Goal: Task Accomplishment & Management: Complete application form

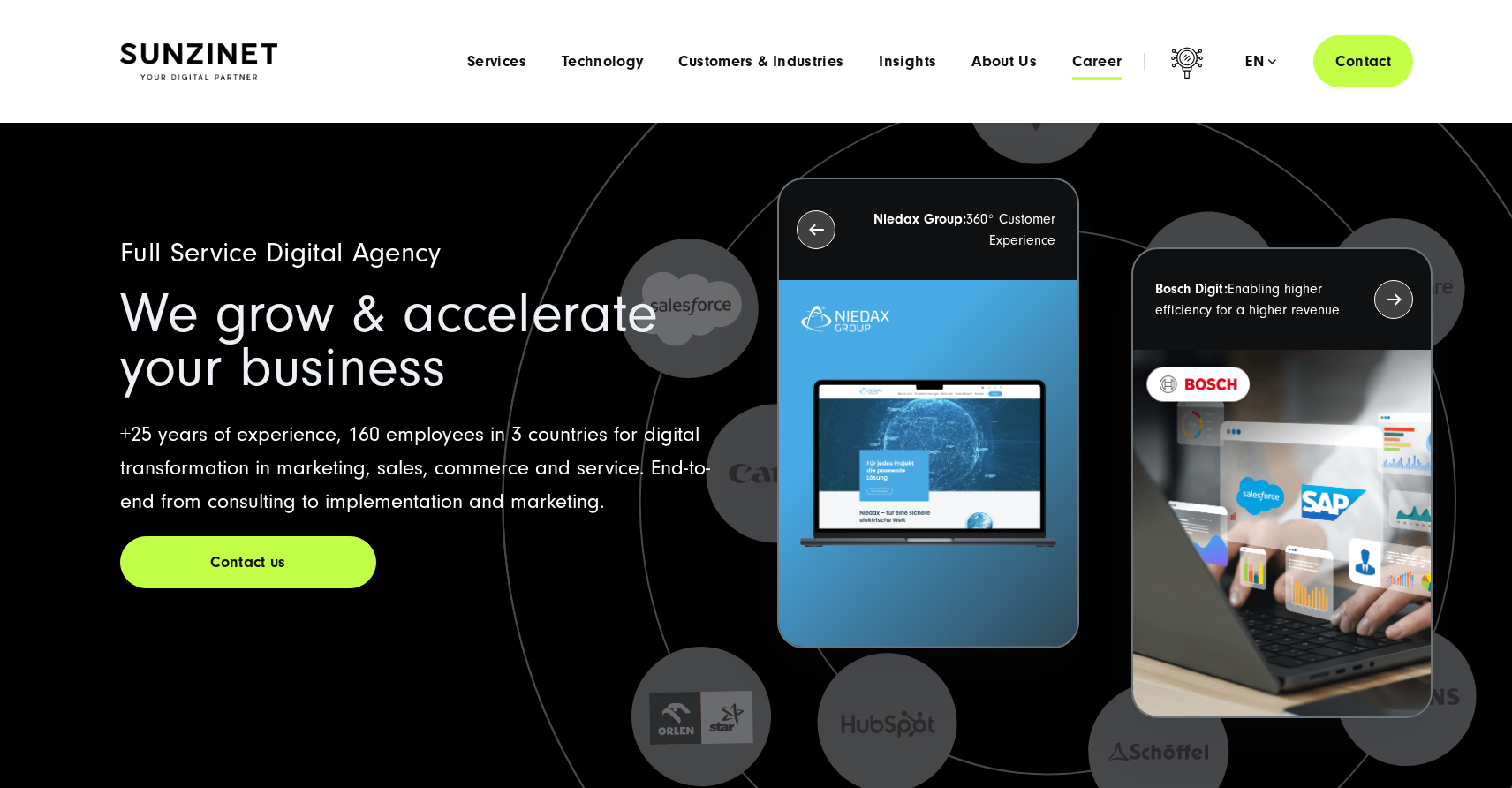
click at [1084, 67] on span "Career" at bounding box center [1097, 61] width 50 height 18
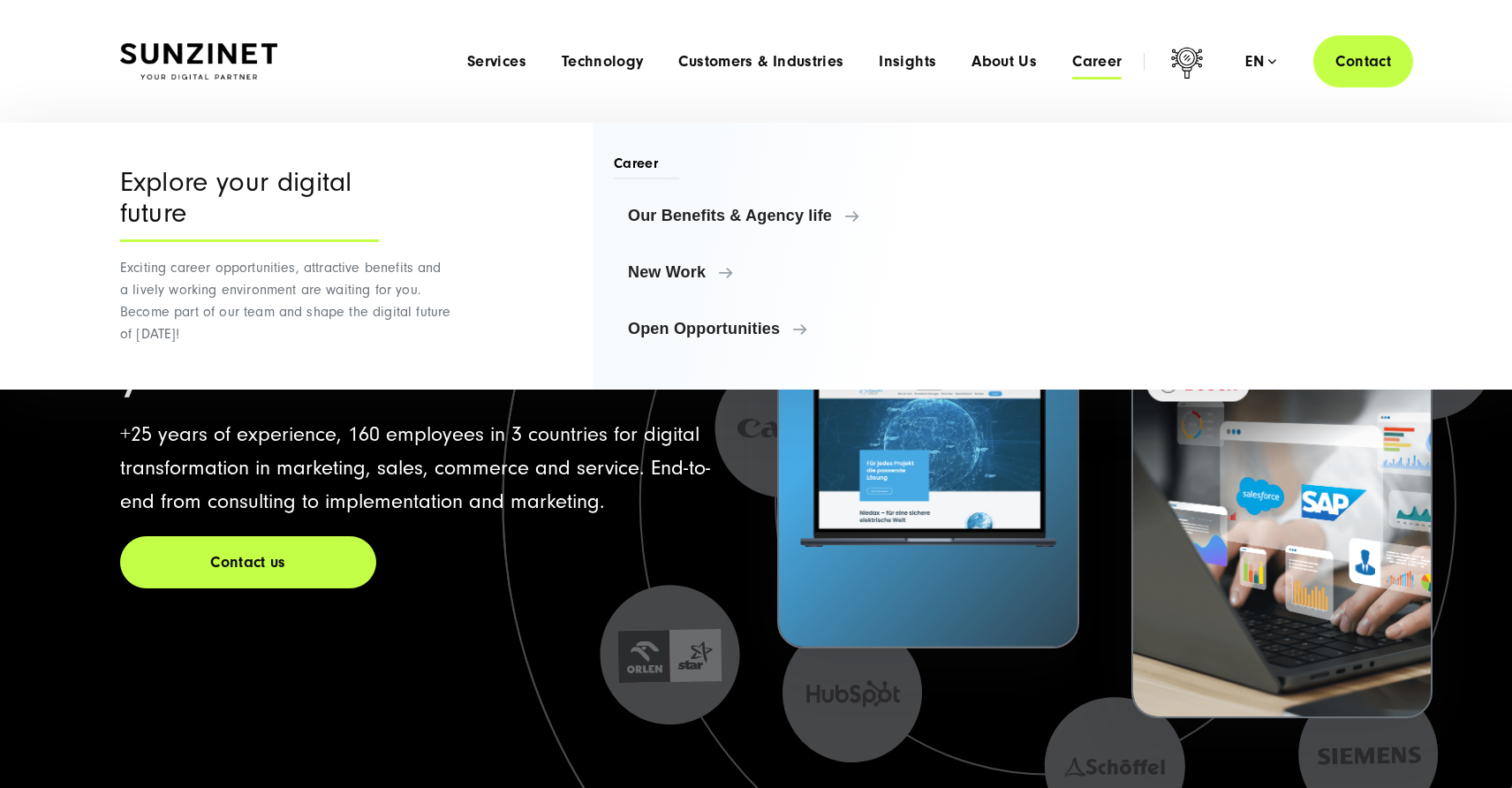
click at [1093, 54] on span "Career" at bounding box center [1097, 61] width 50 height 18
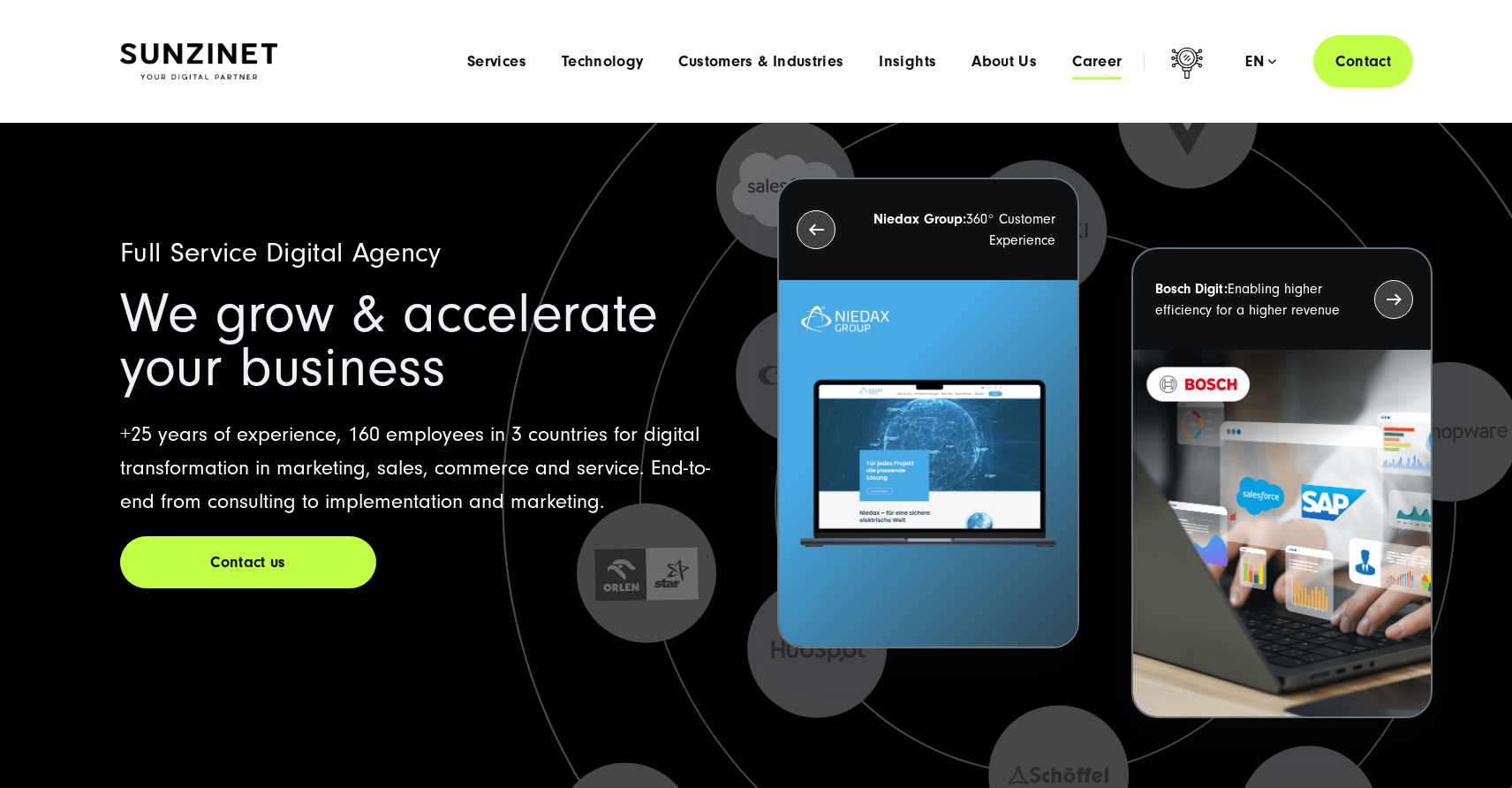
click at [1100, 62] on span "Career" at bounding box center [1097, 61] width 50 height 18
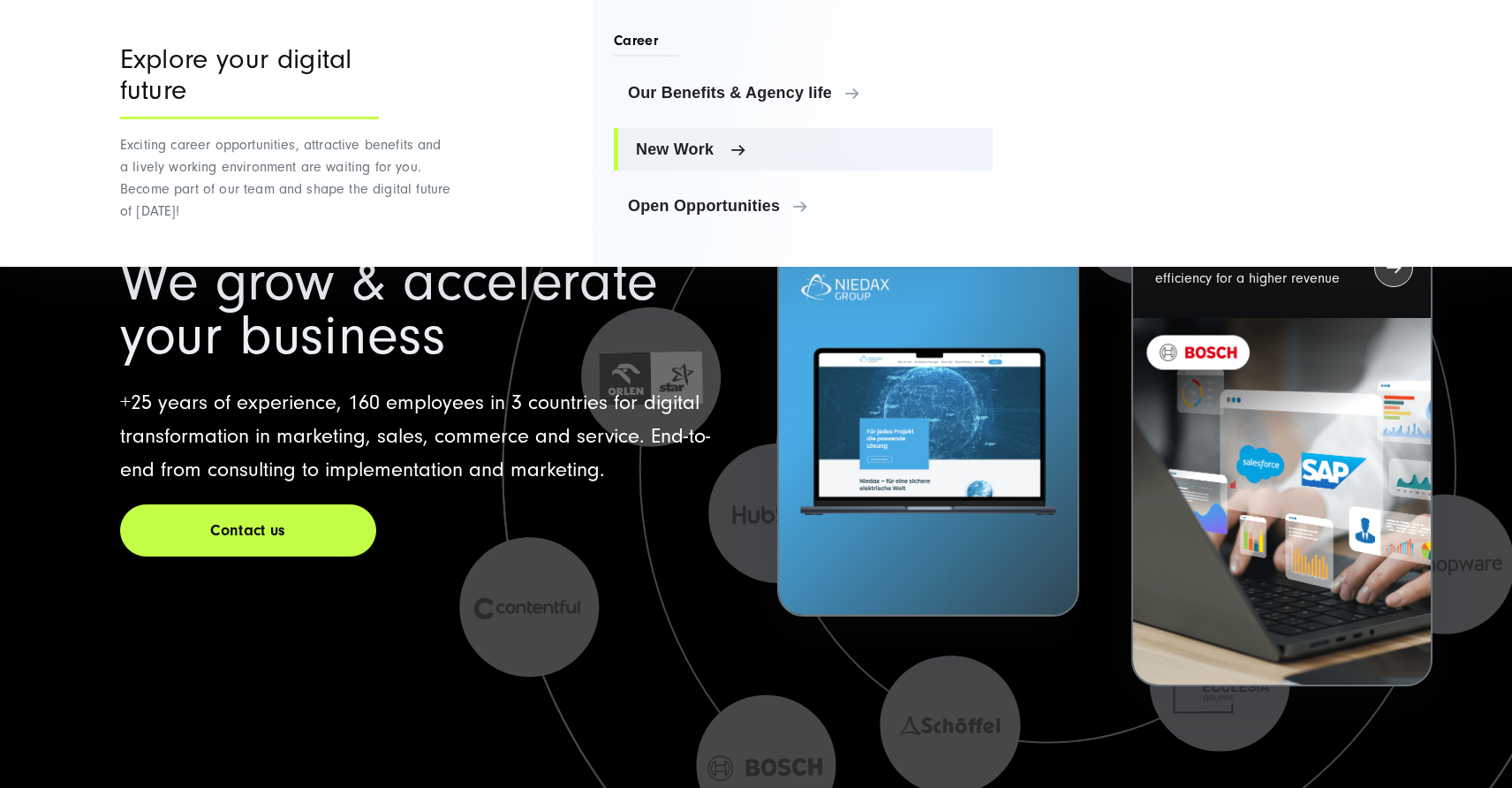
scroll to position [33, 0]
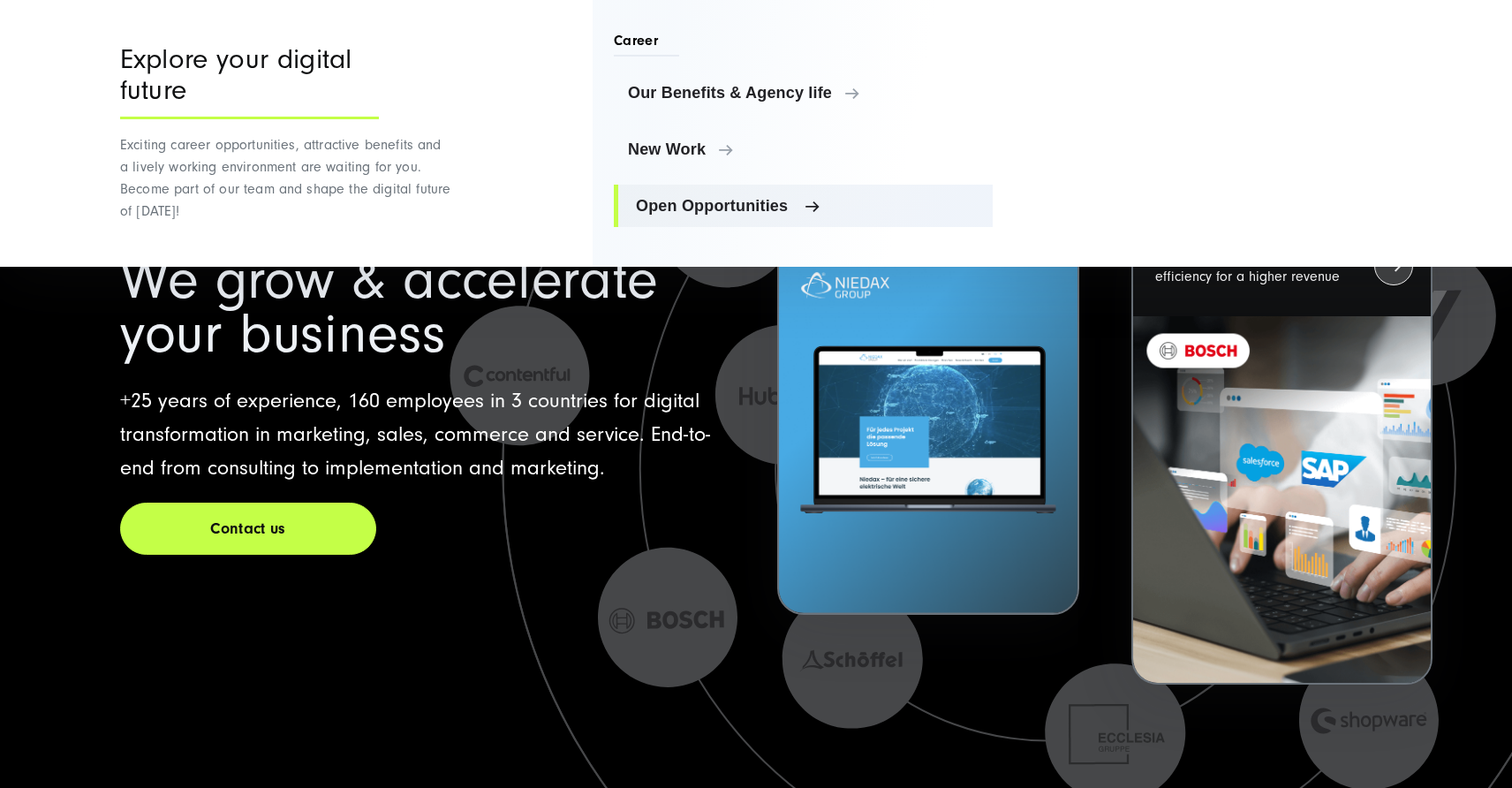
click at [753, 212] on span "Open Opportunities" at bounding box center [807, 205] width 343 height 18
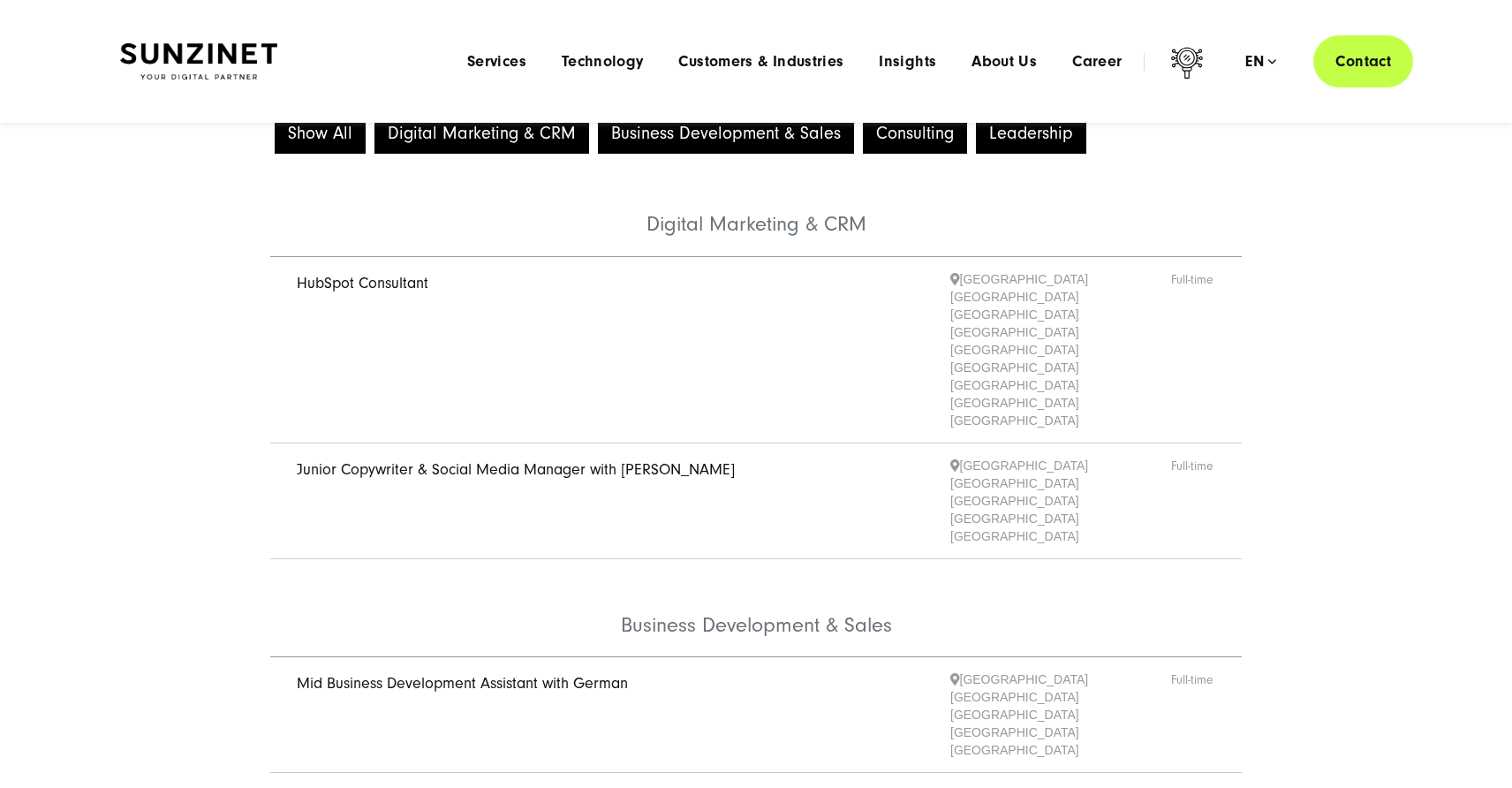
scroll to position [152, 0]
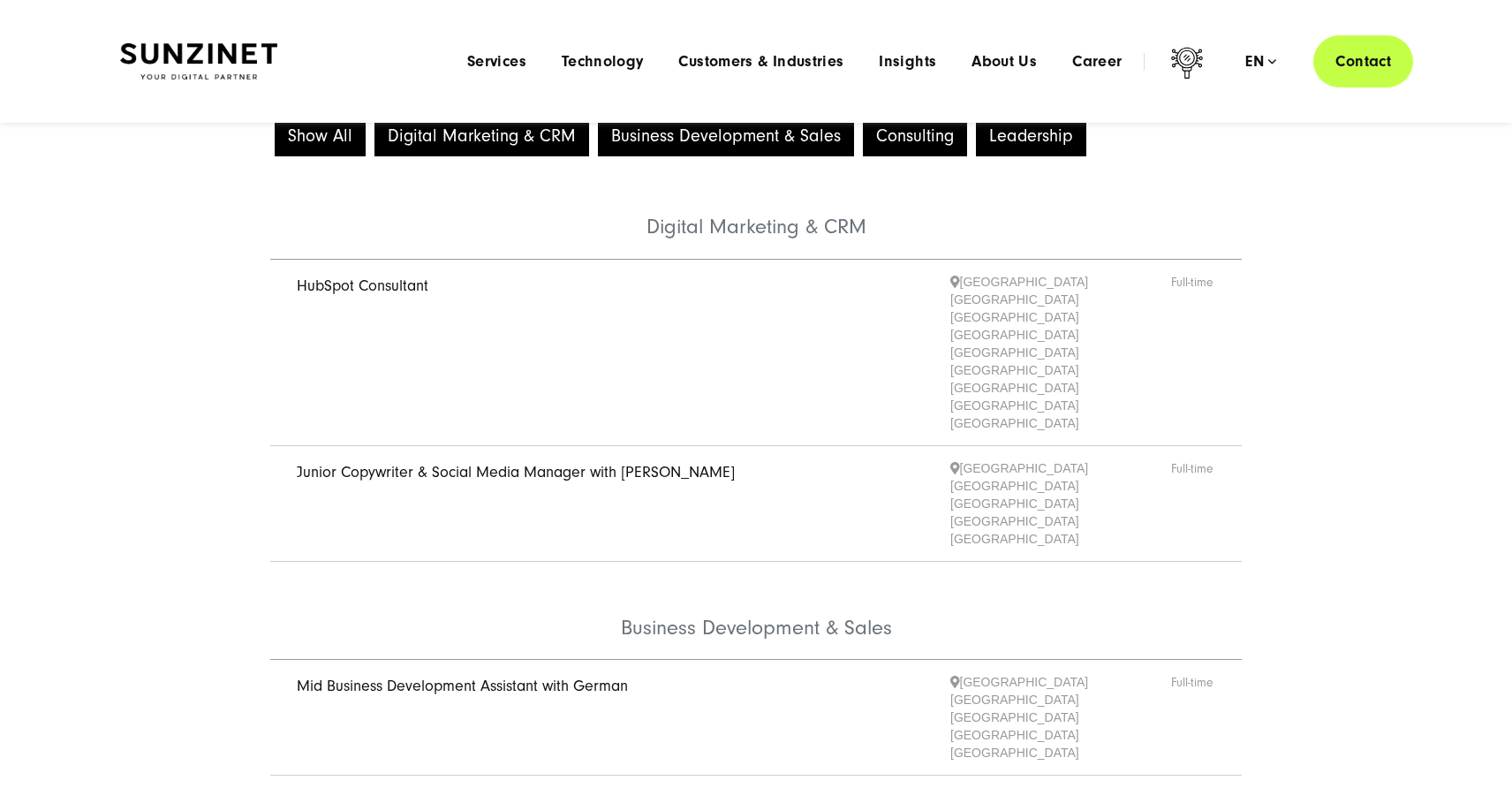
click at [340, 125] on button "Show All" at bounding box center [320, 136] width 91 height 40
click at [340, 136] on button "Show All" at bounding box center [320, 136] width 91 height 40
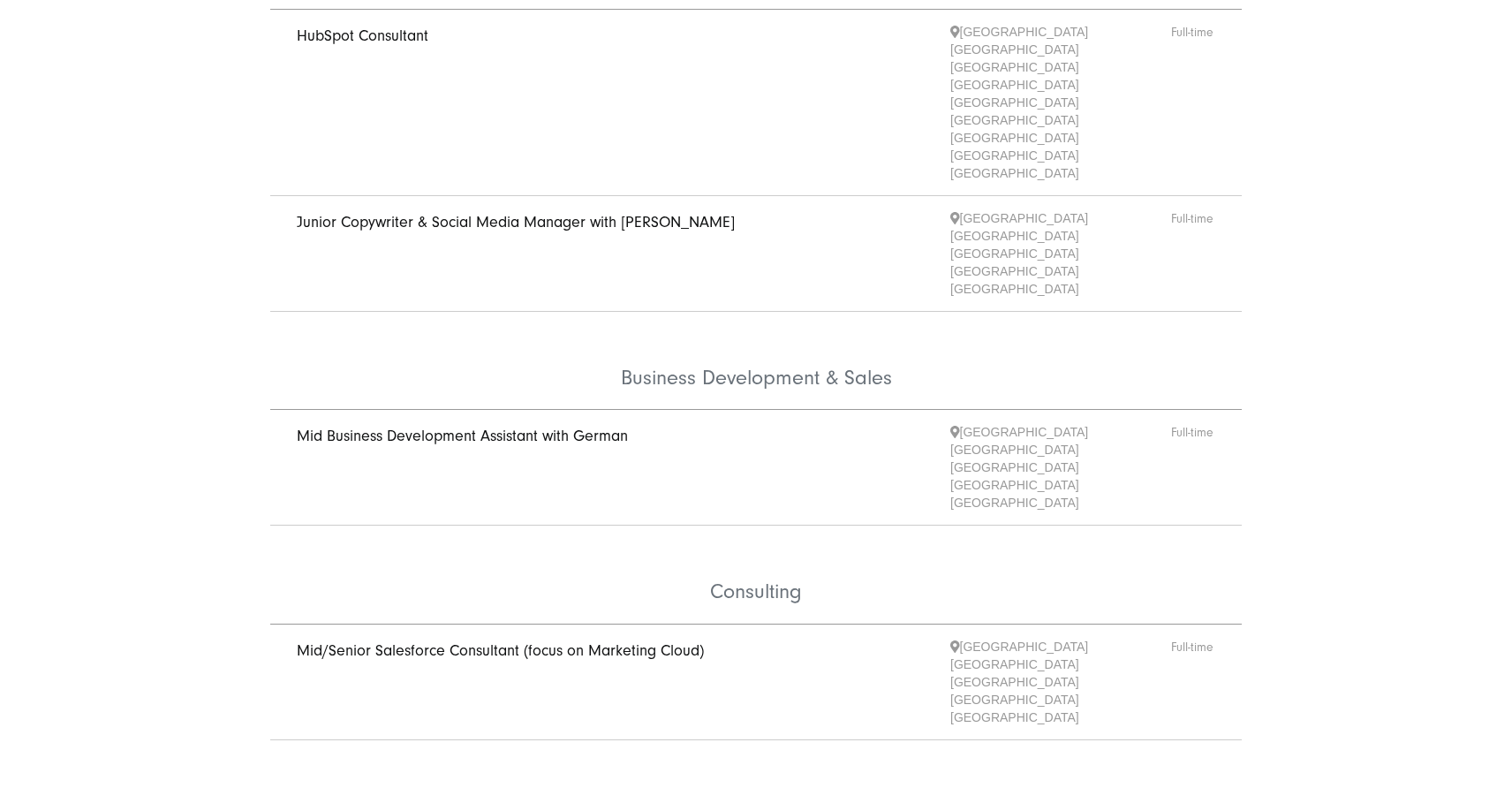
scroll to position [408, 0]
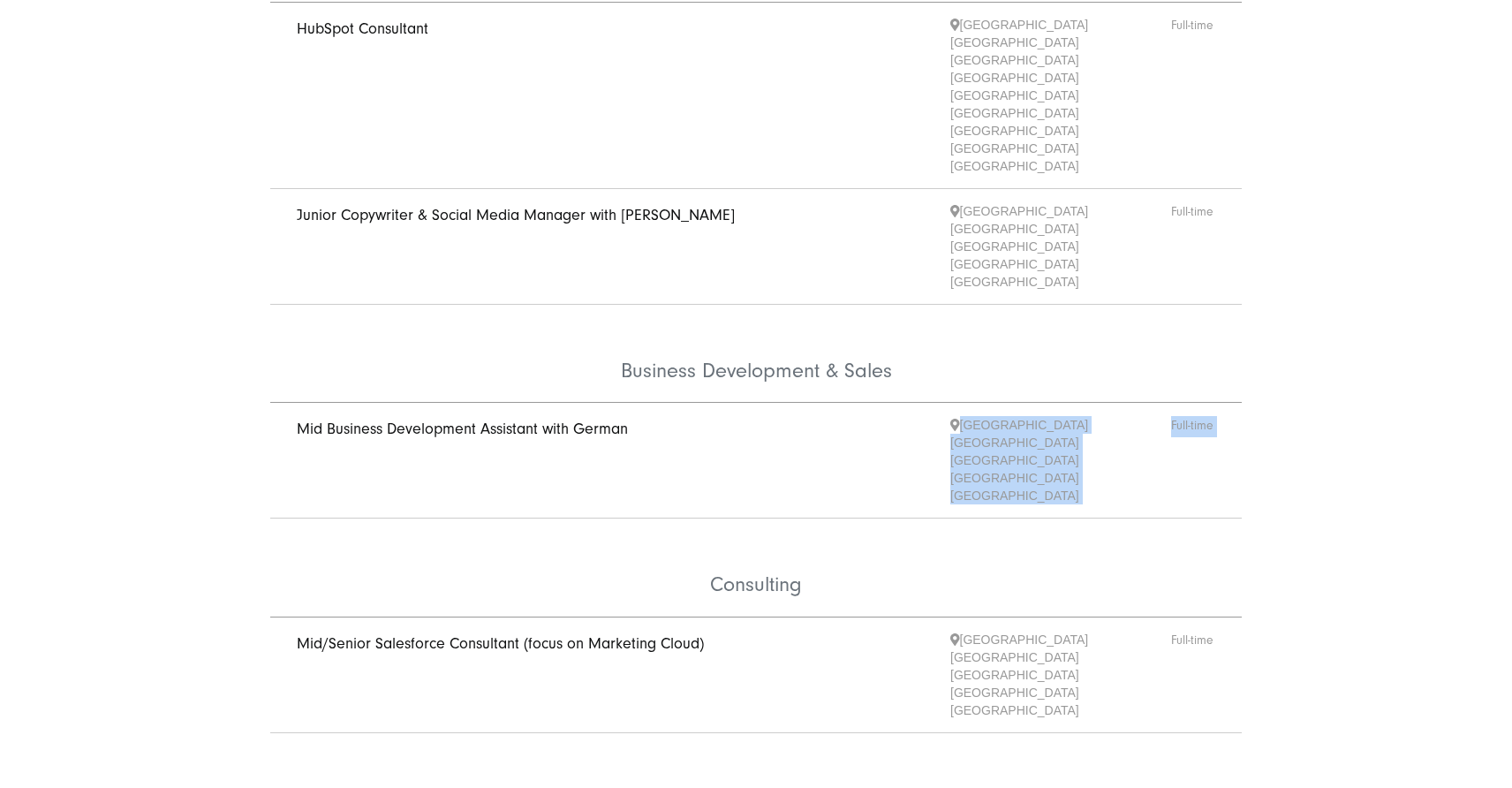
drag, startPoint x: 415, startPoint y: 309, endPoint x: 409, endPoint y: 286, distance: 23.8
click at [409, 286] on ul "Digital Marketing & CRM HubSpot Consultant Bucharest Chisinau Cologne Gdańsk Ha…" at bounding box center [756, 418] width 1060 height 1027
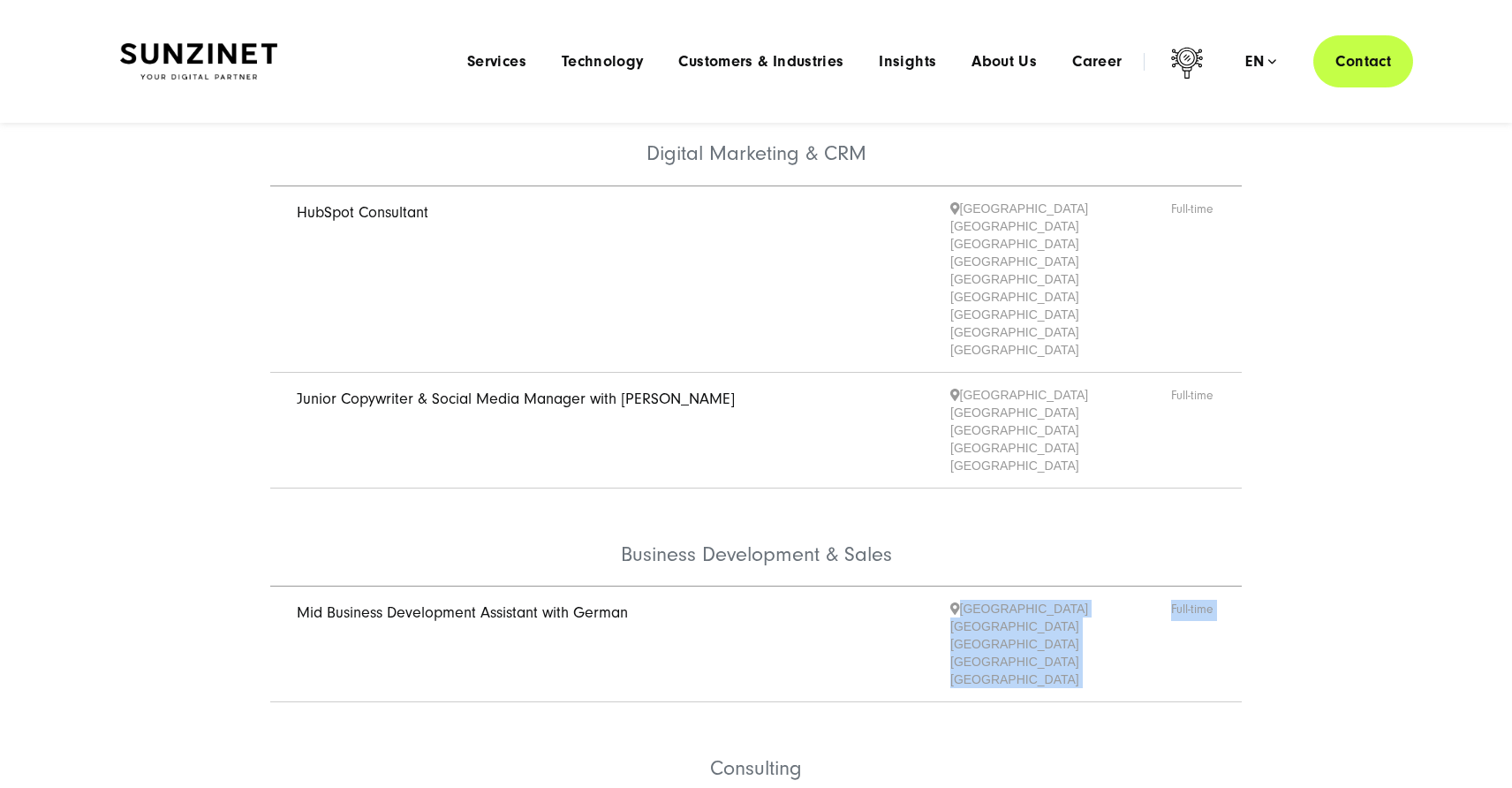
scroll to position [0, 0]
